Goal: Task Accomplishment & Management: Manage account settings

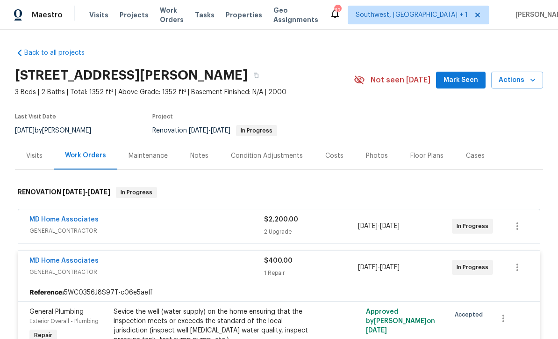
scroll to position [15, 0]
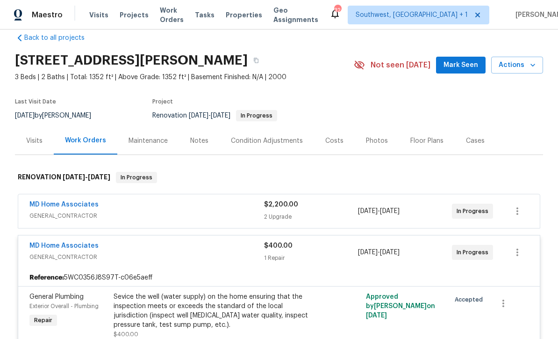
click at [133, 15] on span "Projects" at bounding box center [134, 14] width 29 height 9
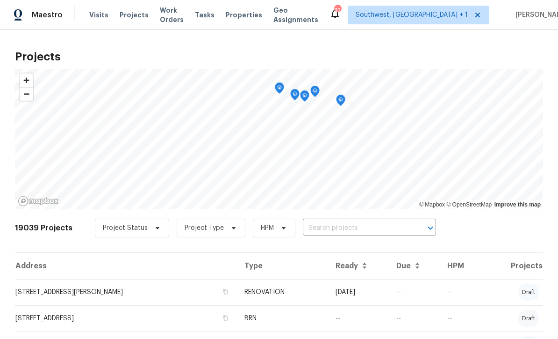
click at [347, 230] on input "text" at bounding box center [356, 228] width 107 height 14
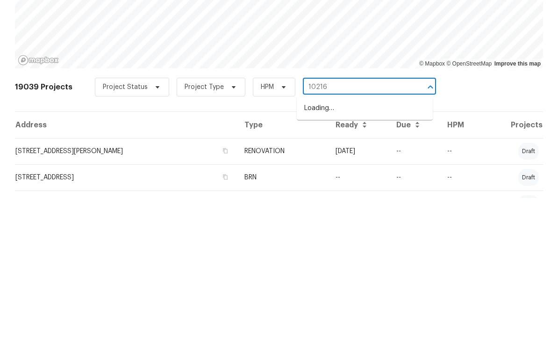
type input "10216"
click at [374, 257] on li "[STREET_ADDRESS]" at bounding box center [365, 264] width 136 height 15
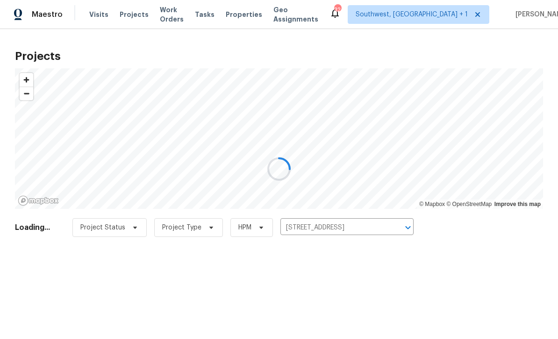
scroll to position [0, 0]
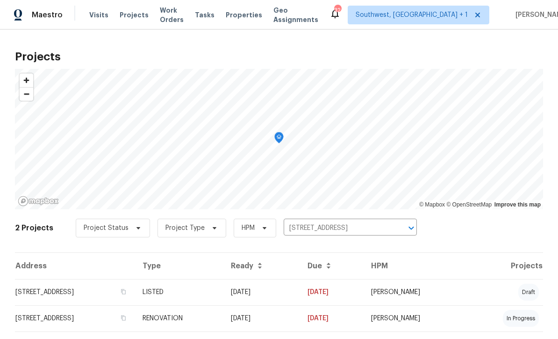
click at [300, 295] on td "[DATE]" at bounding box center [261, 292] width 77 height 26
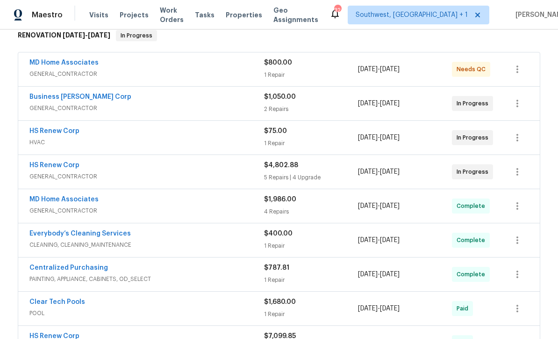
scroll to position [157, 0]
click at [336, 67] on div "$800.00 1 Repair" at bounding box center [311, 69] width 94 height 22
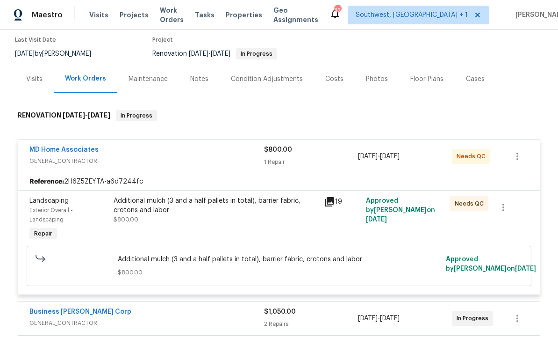
scroll to position [94, 0]
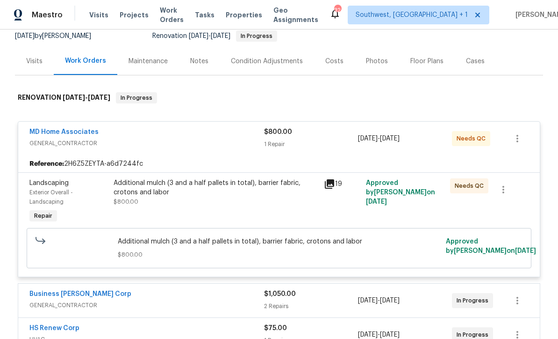
click at [319, 148] on div "1 Repair" at bounding box center [311, 143] width 94 height 9
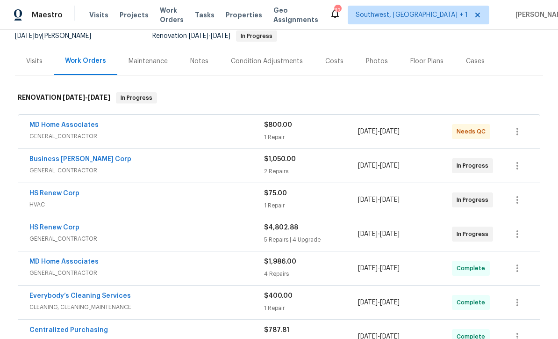
click at [311, 138] on div "1 Repair" at bounding box center [311, 136] width 94 height 9
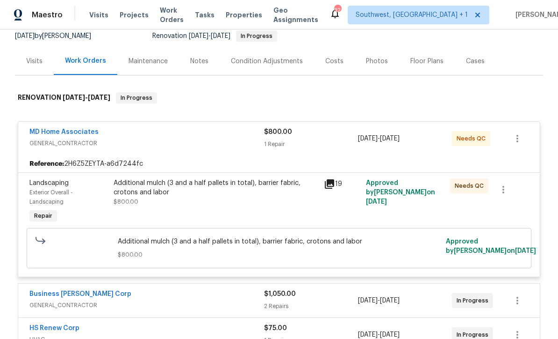
click at [292, 213] on div "Additional mulch (3 and a half pallets in total), barrier fabric, crotons and l…" at bounding box center [216, 201] width 210 height 52
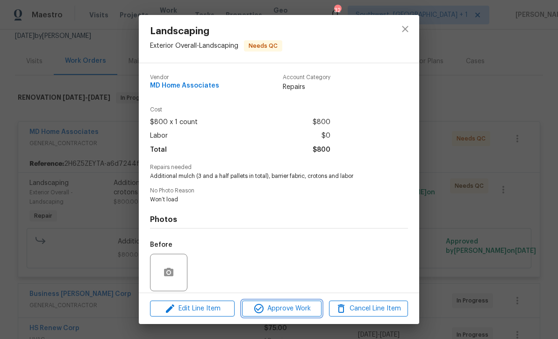
click at [306, 310] on span "Approve Work" at bounding box center [281, 309] width 73 height 12
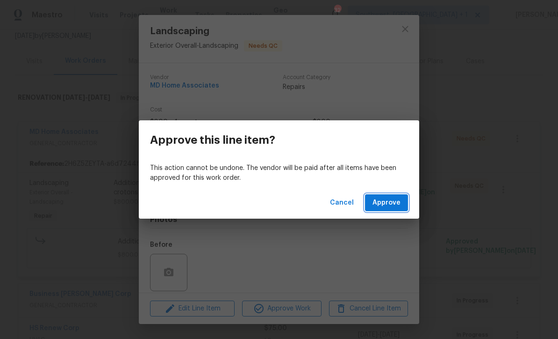
click at [396, 204] on span "Approve" at bounding box center [387, 203] width 28 height 12
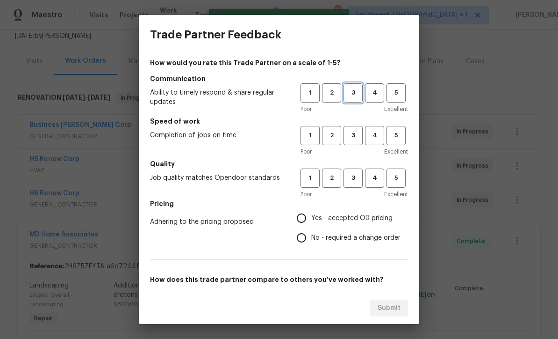
click at [349, 93] on span "3" at bounding box center [353, 92] width 17 height 11
click at [353, 139] on span "3" at bounding box center [353, 135] width 17 height 11
click at [352, 187] on button "3" at bounding box center [353, 177] width 19 height 19
click at [310, 221] on input "Yes - accepted OD pricing" at bounding box center [302, 218] width 20 height 20
radio input "true"
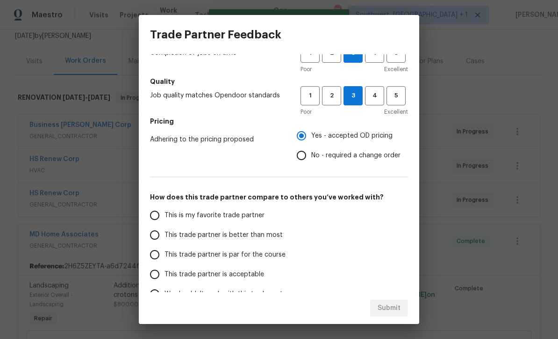
scroll to position [90, 0]
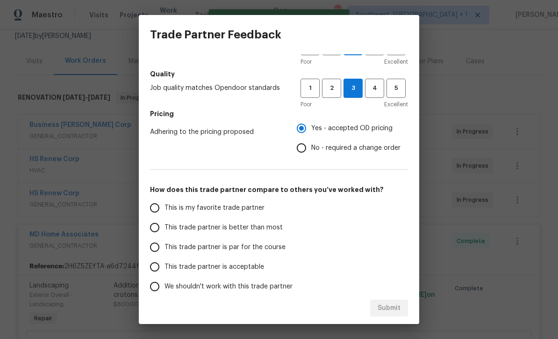
click at [154, 243] on input "This trade partner is par for the course" at bounding box center [155, 247] width 20 height 20
click at [396, 306] on span "Submit" at bounding box center [389, 308] width 23 height 12
radio input "true"
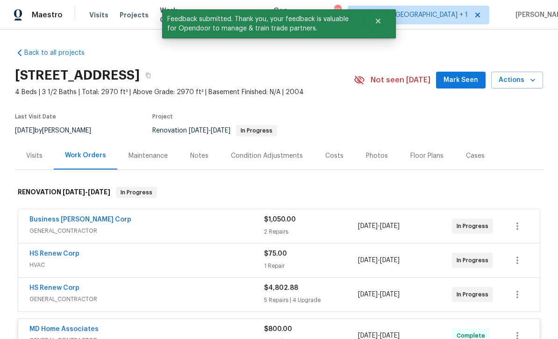
scroll to position [0, 0]
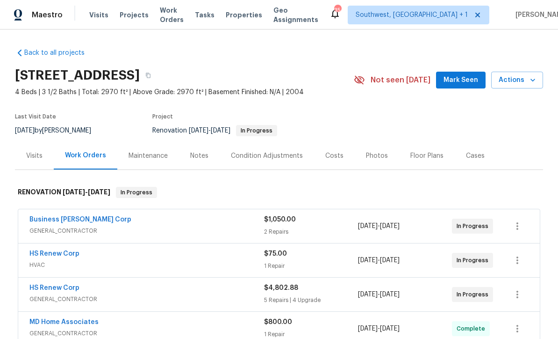
click at [198, 154] on div "Notes" at bounding box center [199, 155] width 18 height 9
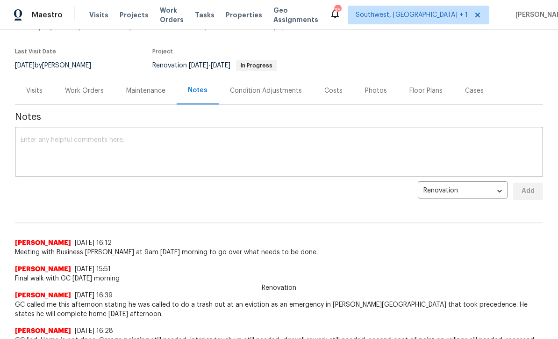
scroll to position [65, 0]
click at [287, 143] on textarea at bounding box center [279, 153] width 517 height 33
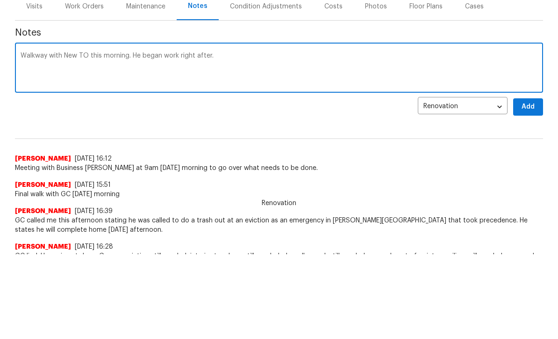
type textarea "Walkway with New TO this morning. He began work right after."
click at [530, 186] on span "Add" at bounding box center [528, 192] width 15 height 12
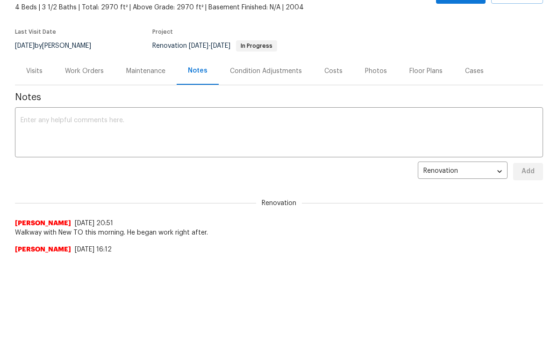
scroll to position [0, 0]
click at [79, 73] on div "Work Orders" at bounding box center [84, 70] width 39 height 9
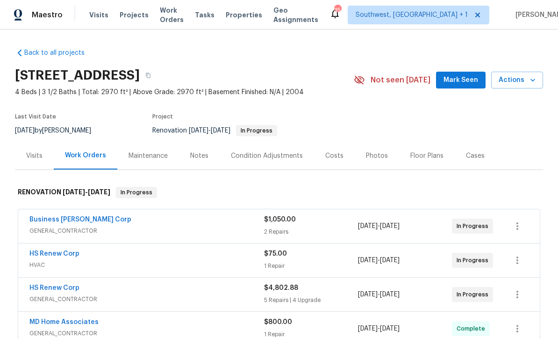
click at [120, 19] on span "Projects" at bounding box center [134, 14] width 29 height 9
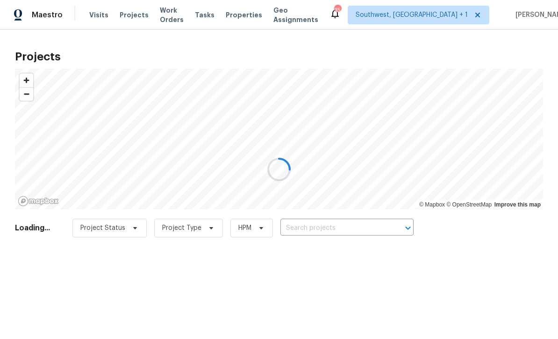
click at [340, 226] on div at bounding box center [279, 169] width 558 height 339
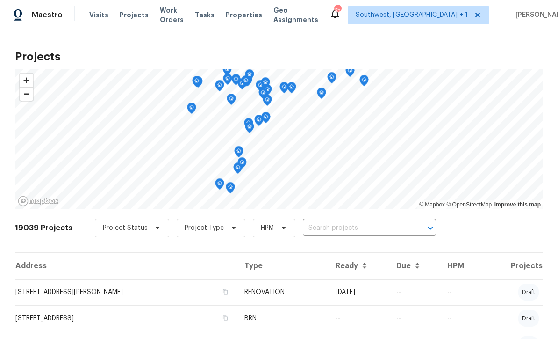
click at [348, 227] on input "text" at bounding box center [356, 228] width 107 height 14
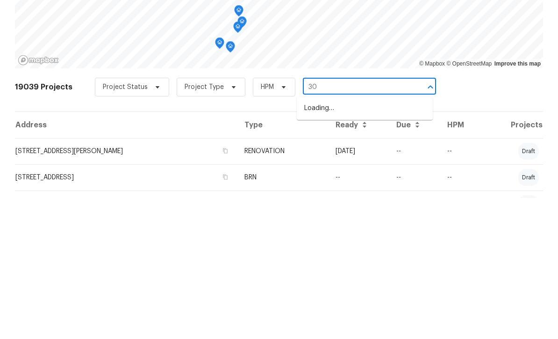
type input "30"
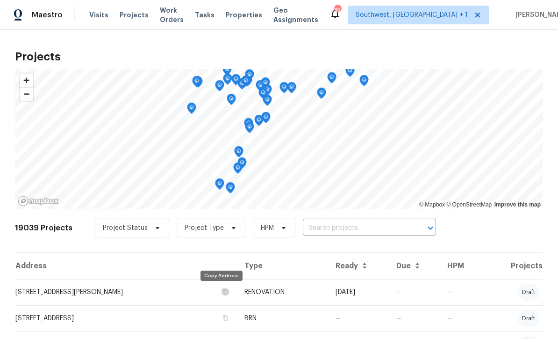
click at [346, 221] on input "text" at bounding box center [356, 228] width 107 height 14
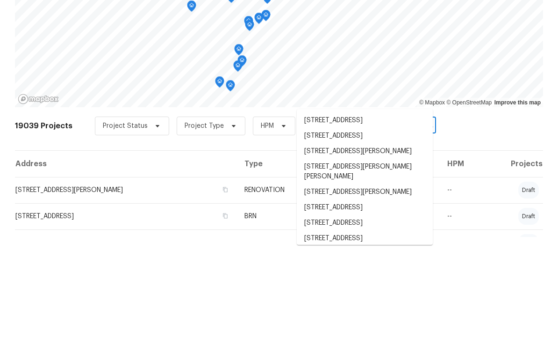
scroll to position [38, 0]
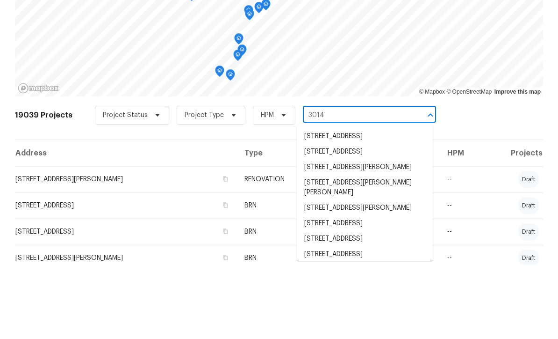
type input "3014 6"
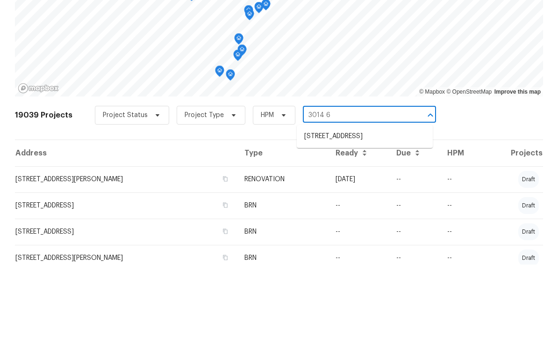
click at [371, 203] on li "3014 65th St E, Bradenton, FL 34208" at bounding box center [365, 210] width 136 height 15
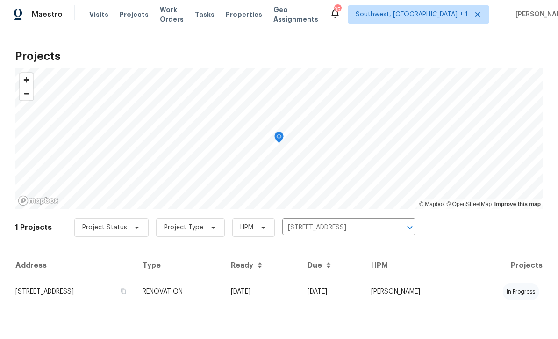
click at [300, 296] on td "09/17/25" at bounding box center [261, 292] width 77 height 26
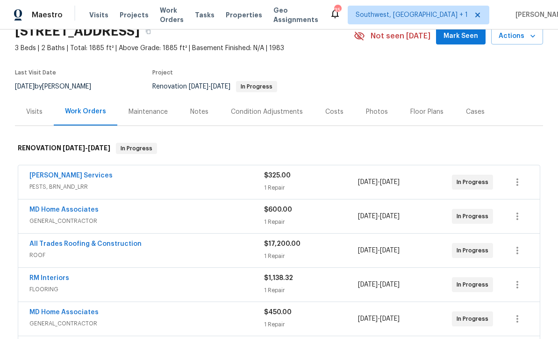
scroll to position [65, 0]
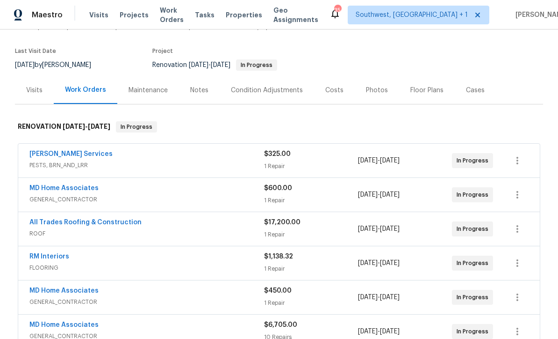
click at [192, 90] on div "Notes" at bounding box center [199, 90] width 18 height 9
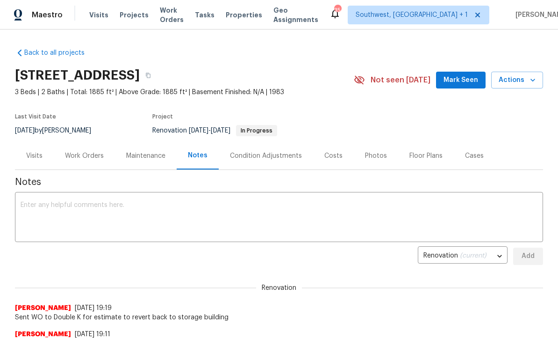
click at [341, 202] on textarea at bounding box center [279, 218] width 517 height 33
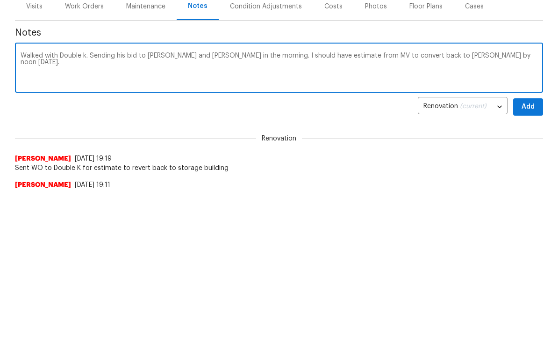
type textarea "Walked with Double k. Sending his bid to Mayes and Josh in the morning. I shoul…"
click at [533, 250] on span "Add" at bounding box center [528, 256] width 15 height 12
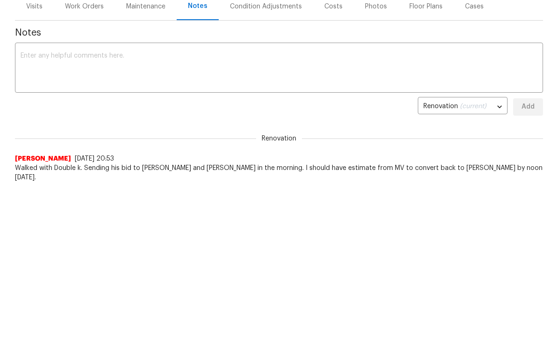
click at [70, 59] on textarea at bounding box center [279, 68] width 517 height 33
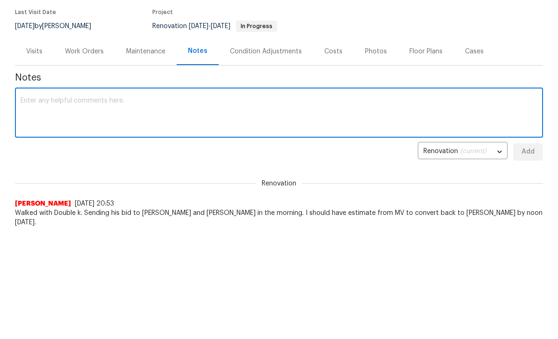
scroll to position [0, 0]
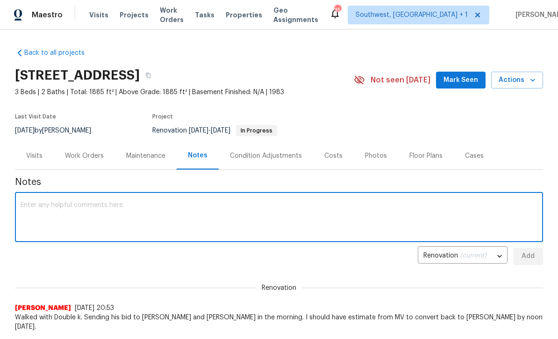
click at [126, 16] on span "Projects" at bounding box center [134, 14] width 29 height 9
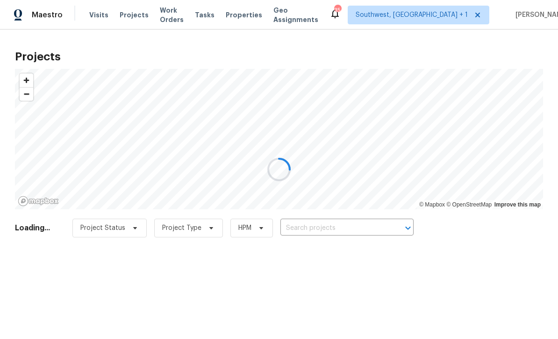
click at [343, 231] on div at bounding box center [279, 169] width 558 height 339
click at [342, 231] on div at bounding box center [279, 169] width 558 height 339
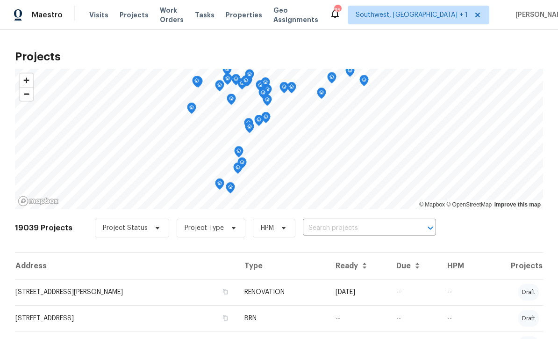
click at [346, 230] on input "text" at bounding box center [356, 228] width 107 height 14
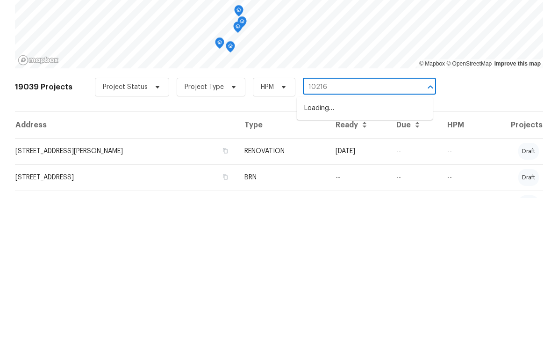
type input "10216"
click at [373, 257] on li "[STREET_ADDRESS]" at bounding box center [365, 264] width 136 height 15
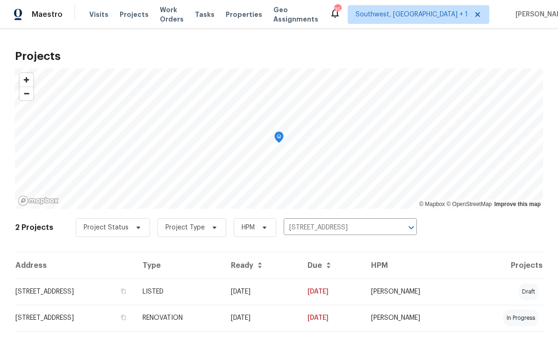
scroll to position [0, 0]
click at [300, 291] on td "[DATE]" at bounding box center [261, 292] width 77 height 26
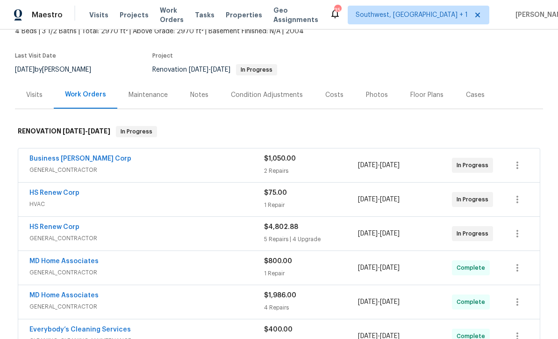
scroll to position [82, 0]
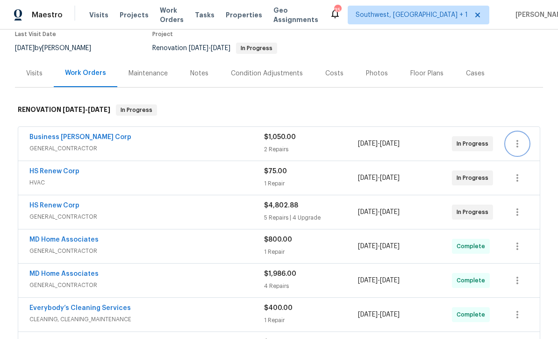
click at [525, 140] on button "button" at bounding box center [517, 143] width 22 height 22
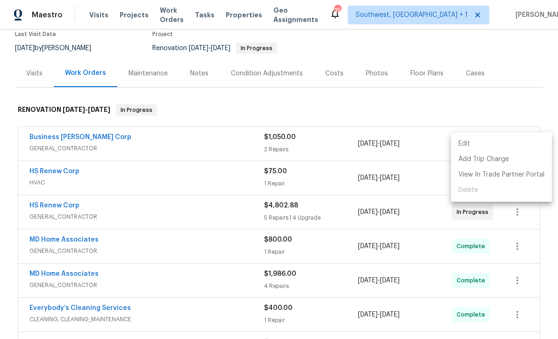
click at [474, 141] on li "Edit" at bounding box center [501, 143] width 101 height 15
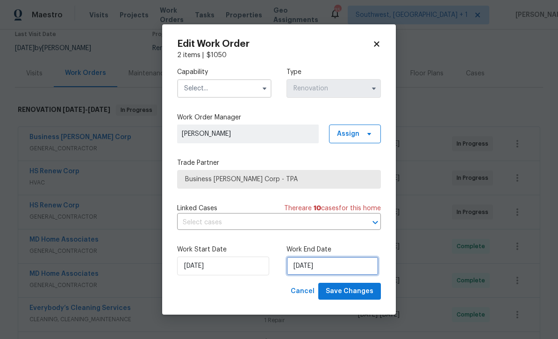
click at [338, 269] on input "[DATE]" at bounding box center [333, 265] width 92 height 19
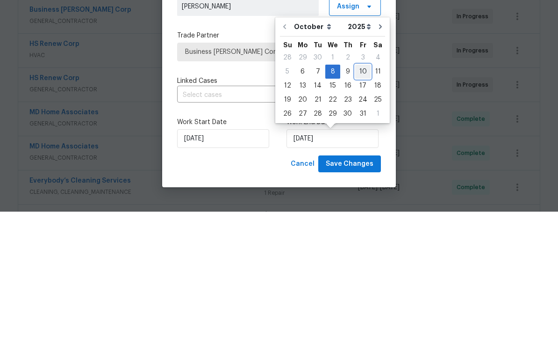
click at [361, 192] on div "10" at bounding box center [362, 198] width 15 height 13
type input "[DATE]"
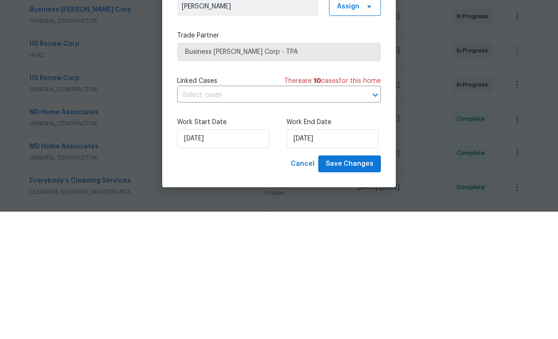
scroll to position [31, 0]
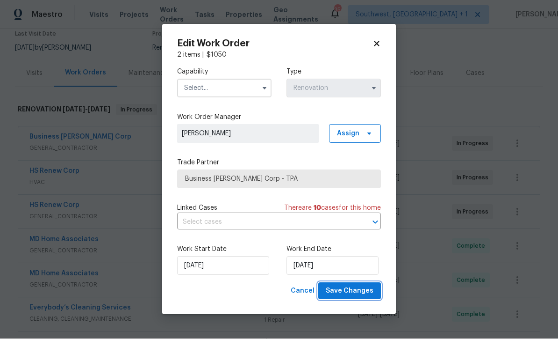
click at [362, 295] on span "Save Changes" at bounding box center [350, 291] width 48 height 12
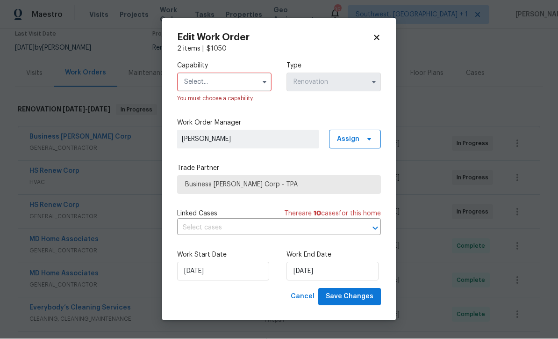
click at [234, 77] on input "text" at bounding box center [224, 82] width 94 height 19
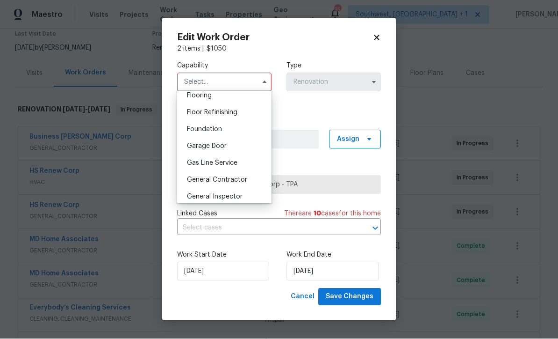
scroll to position [411, 0]
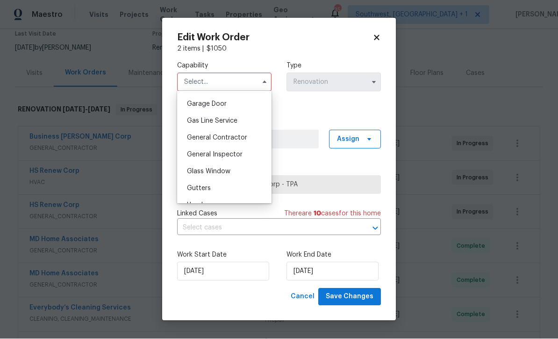
click at [251, 138] on div "General Contractor" at bounding box center [225, 138] width 90 height 17
type input "General Contractor"
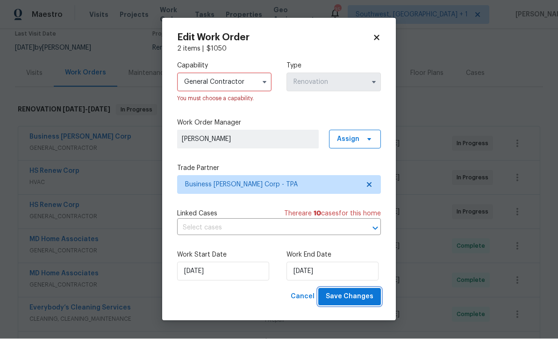
click at [357, 304] on button "Save Changes" at bounding box center [349, 296] width 63 height 17
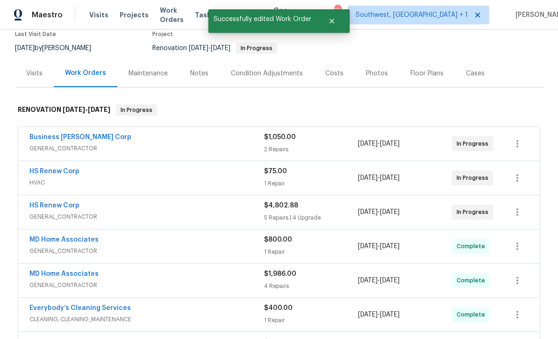
scroll to position [0, 0]
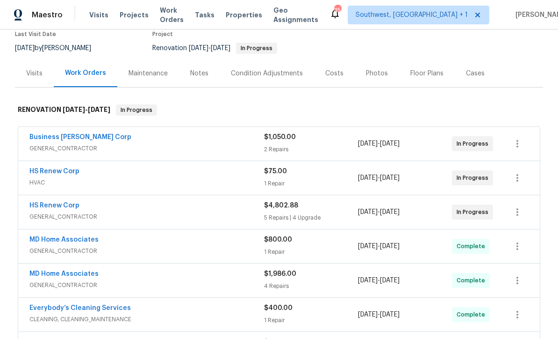
click at [97, 19] on span "Visits" at bounding box center [98, 14] width 19 height 9
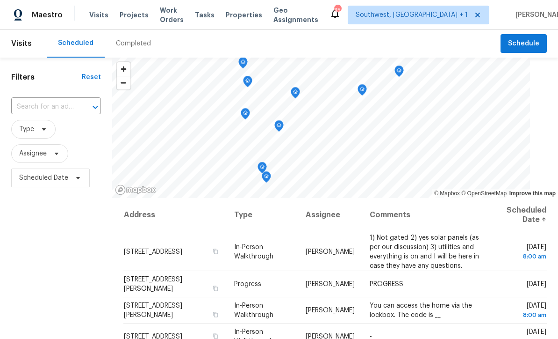
click at [41, 108] on input "text" at bounding box center [43, 107] width 64 height 14
type input "507 circ"
click at [29, 130] on li "507 Circlewood Dr Unit O2, Venice, FL 34293" at bounding box center [56, 128] width 91 height 15
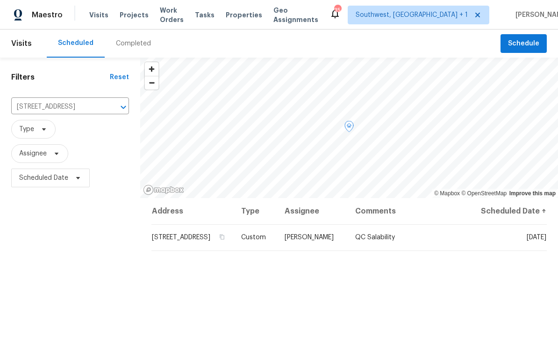
click at [0, 0] on icon at bounding box center [0, 0] width 0 height 0
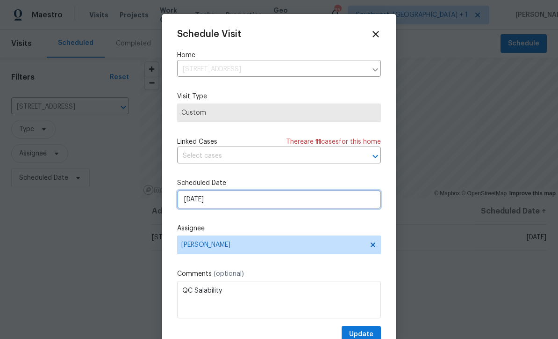
click at [252, 202] on input "[DATE]" at bounding box center [279, 199] width 204 height 19
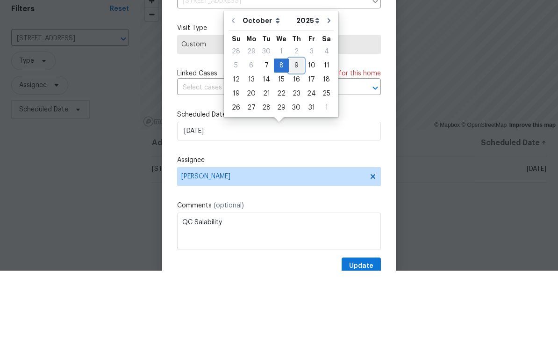
click at [295, 127] on div "9" at bounding box center [296, 133] width 15 height 13
type input "10/9/2025"
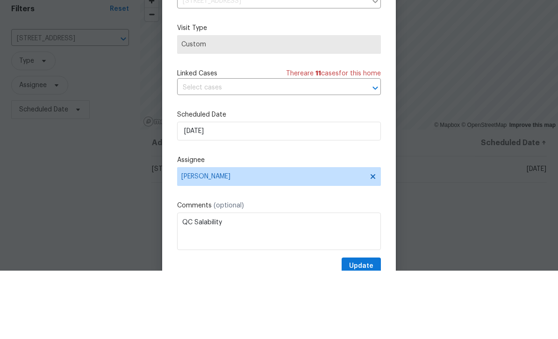
scroll to position [31, 0]
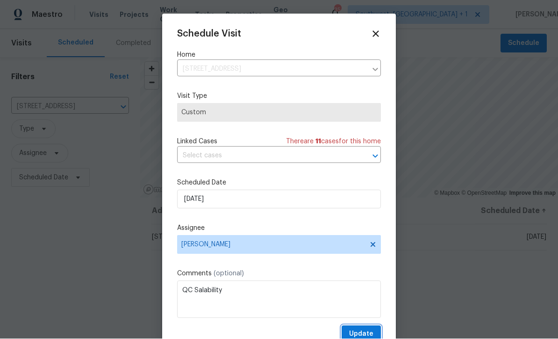
click at [371, 331] on span "Update" at bounding box center [361, 334] width 24 height 12
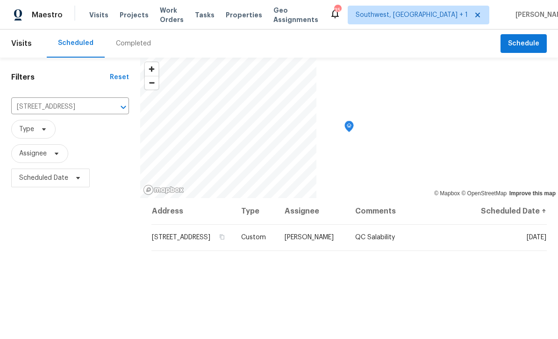
scroll to position [0, 0]
click at [79, 106] on input "507 Circlewood Dr Unit O2, Venice, FL 34293" at bounding box center [57, 107] width 92 height 14
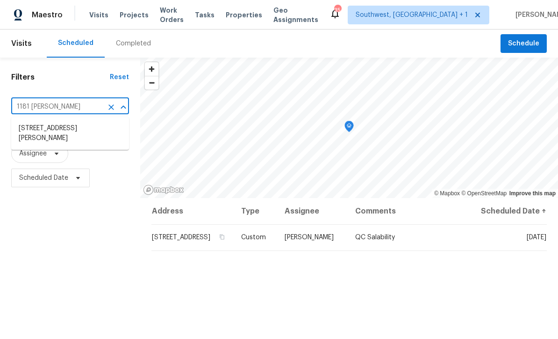
type input "1181 Burgos"
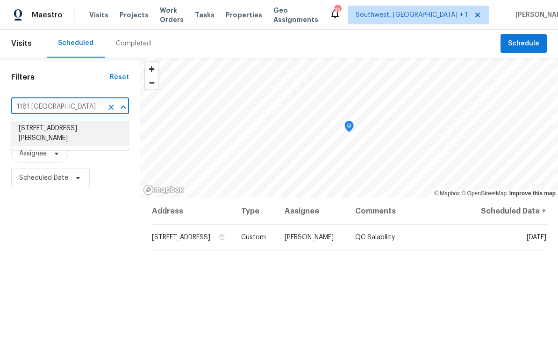
click at [28, 133] on li "1181 Burgos Dr # 406, Sarasota, FL 34238" at bounding box center [70, 133] width 118 height 25
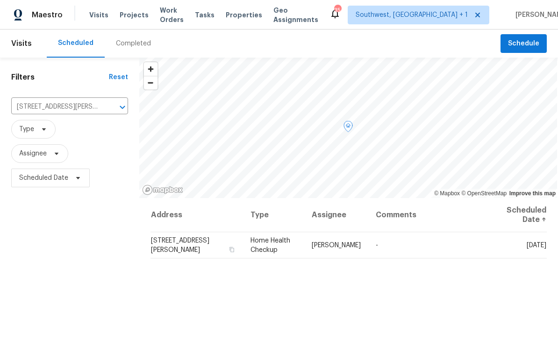
click at [0, 0] on icon at bounding box center [0, 0] width 0 height 0
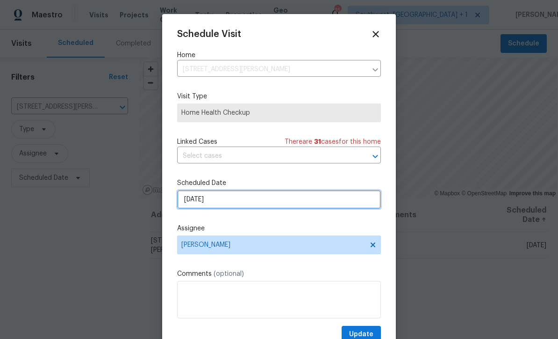
click at [239, 202] on input "[DATE]" at bounding box center [279, 199] width 204 height 19
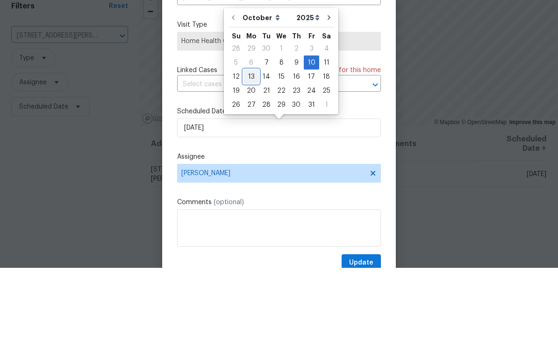
click at [245, 141] on div "13" at bounding box center [251, 147] width 15 height 13
type input "10/13/2025"
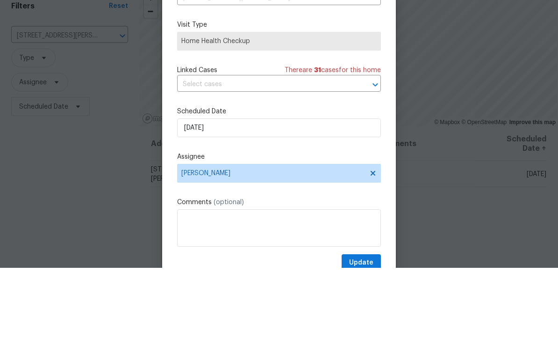
scroll to position [31, 0]
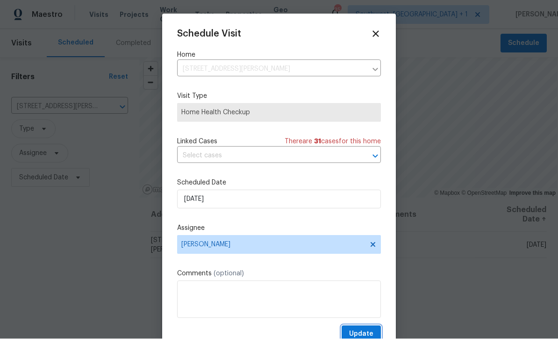
click at [367, 332] on span "Update" at bounding box center [361, 334] width 24 height 12
